Goal: Task Accomplishment & Management: Check status

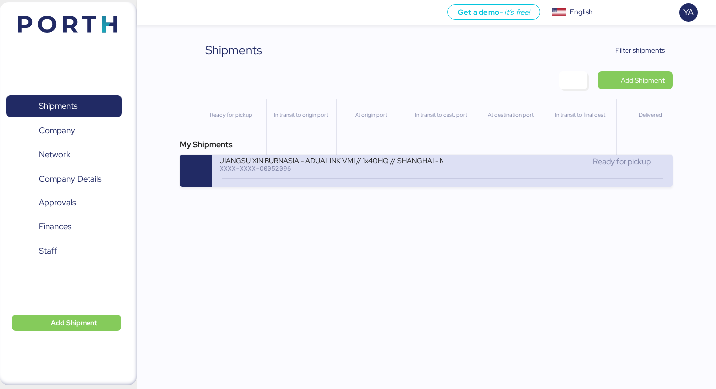
click at [473, 159] on div "Ready for pickup" at bounding box center [554, 162] width 222 height 12
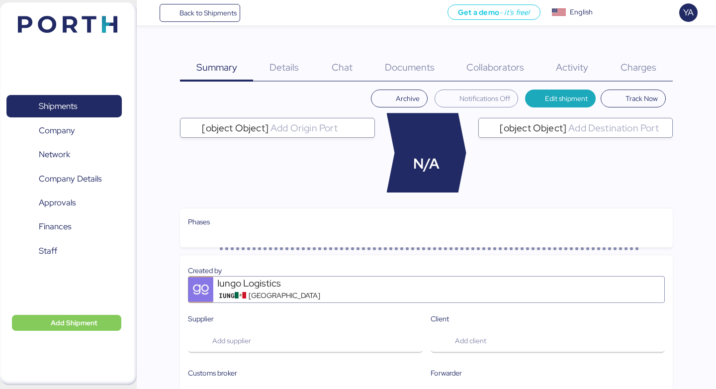
click at [416, 59] on div "Documents 0" at bounding box center [410, 61] width 82 height 40
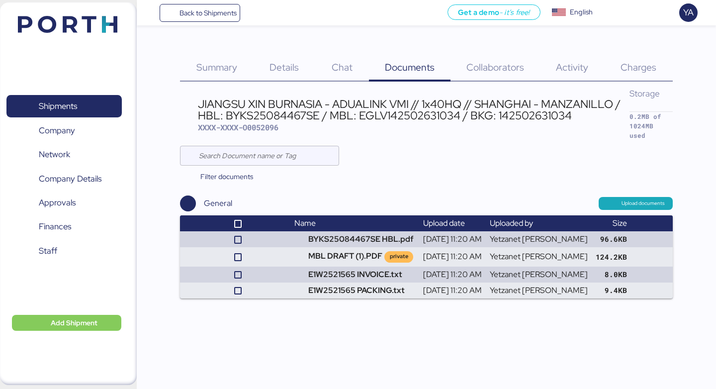
click at [214, 49] on div "Summary 0" at bounding box center [216, 61] width 73 height 40
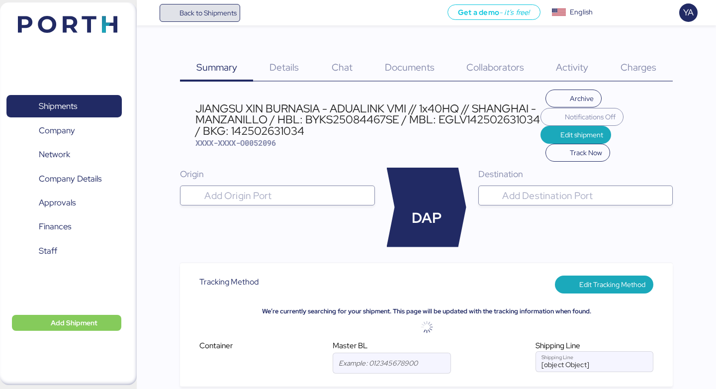
click at [167, 20] on span "Back to Shipments" at bounding box center [200, 13] width 74 height 18
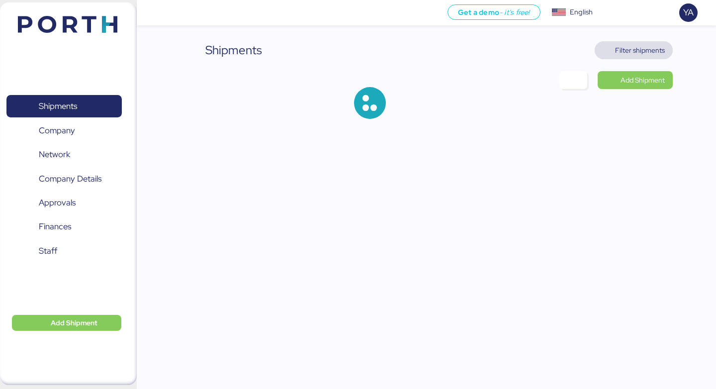
click at [653, 45] on span "Filter shipments" at bounding box center [640, 50] width 50 height 12
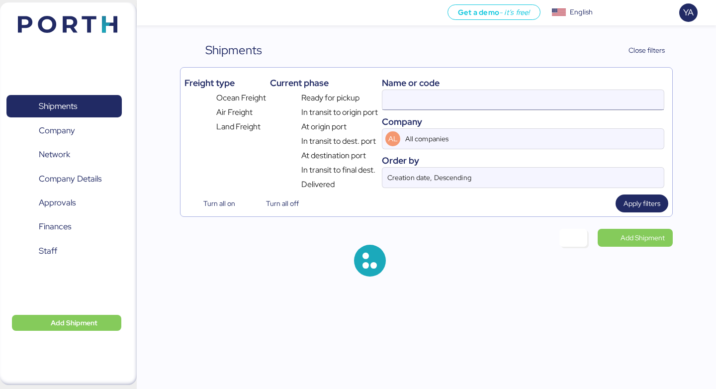
click at [495, 93] on input at bounding box center [522, 100] width 281 height 20
paste input "O0052106"
type input "O0052106"
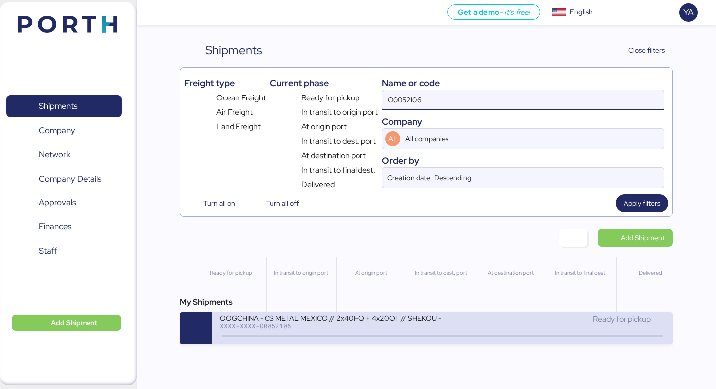
click at [444, 319] on div "Ready for pickup" at bounding box center [554, 319] width 222 height 12
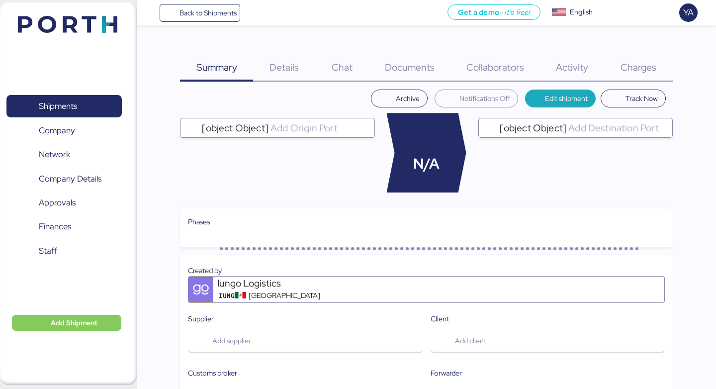
click at [390, 54] on div "Documents 0" at bounding box center [410, 61] width 82 height 40
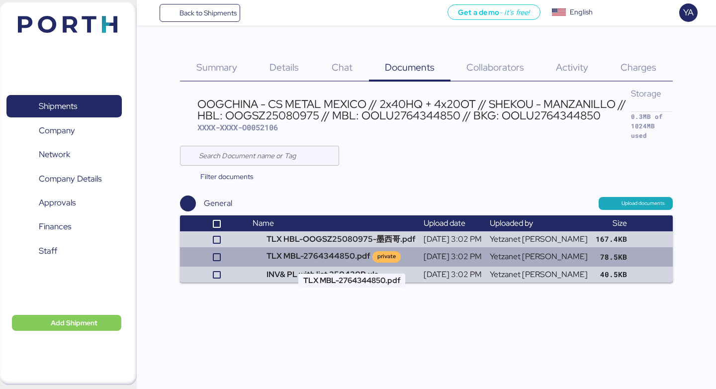
click at [334, 252] on td "TLX MBL-2764344850.pdf private" at bounding box center [334, 256] width 171 height 19
